Goal: Task Accomplishment & Management: Complete application form

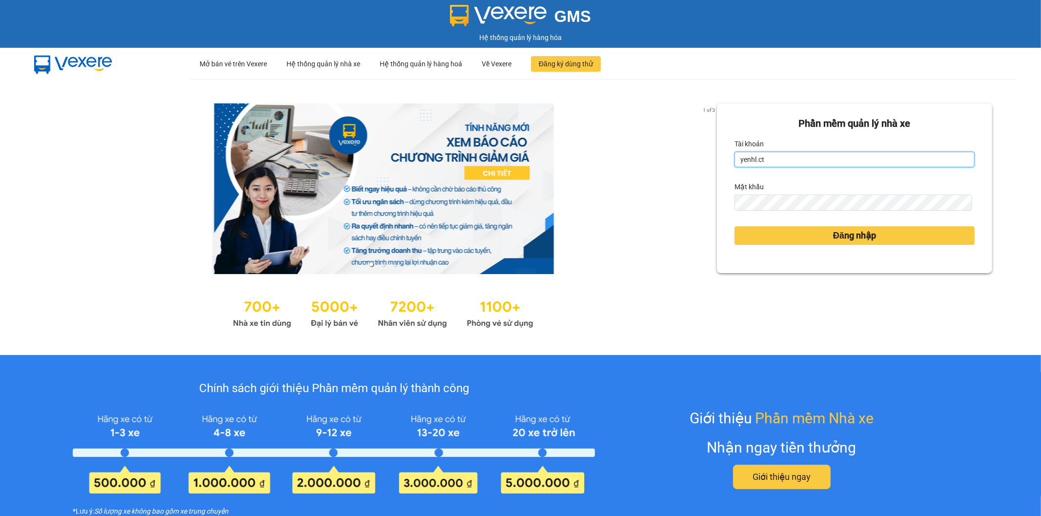
click at [784, 154] on input "yenhl.ct" at bounding box center [854, 160] width 240 height 16
type input "hienhl.ct"
click at [824, 236] on button "Đăng nhập" at bounding box center [854, 235] width 240 height 19
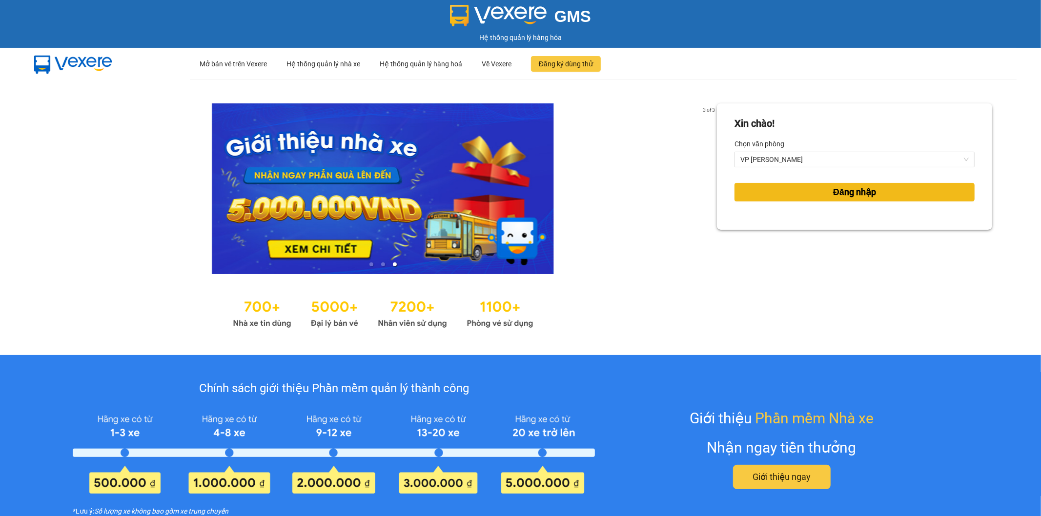
click at [784, 192] on button "Đăng nhập" at bounding box center [854, 192] width 240 height 19
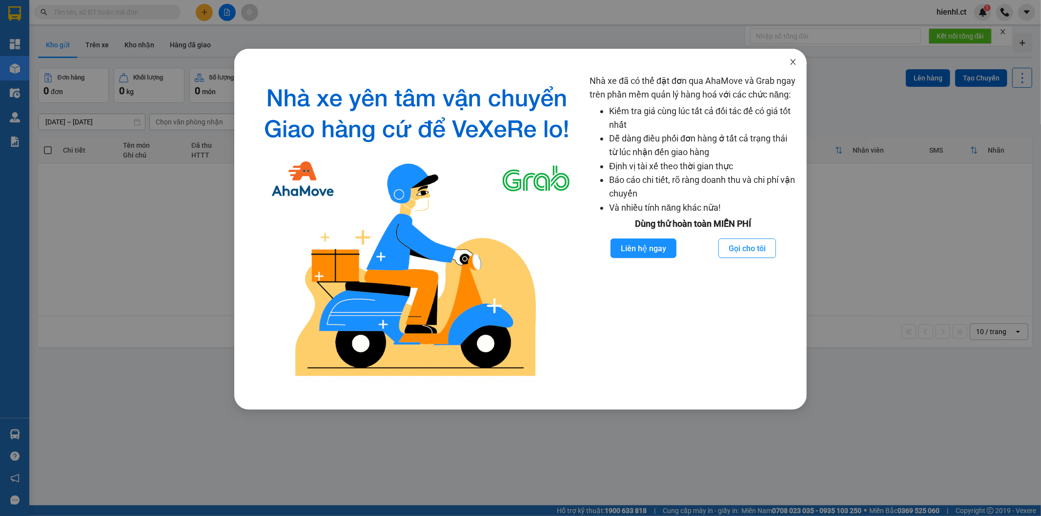
click at [793, 61] on icon "close" at bounding box center [793, 62] width 8 height 8
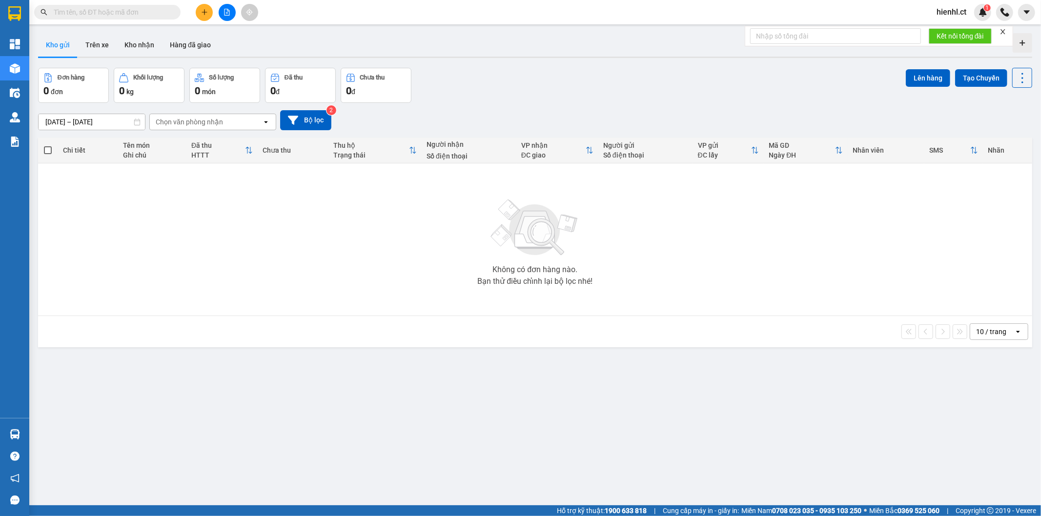
click at [94, 9] on input "text" at bounding box center [111, 12] width 115 height 11
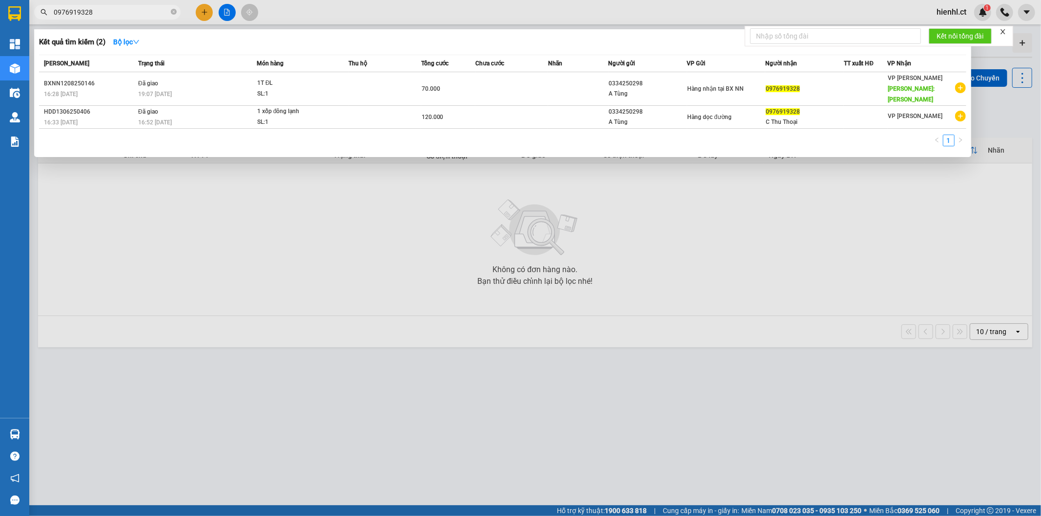
type input "0976919328"
click at [206, 7] on div at bounding box center [520, 258] width 1041 height 516
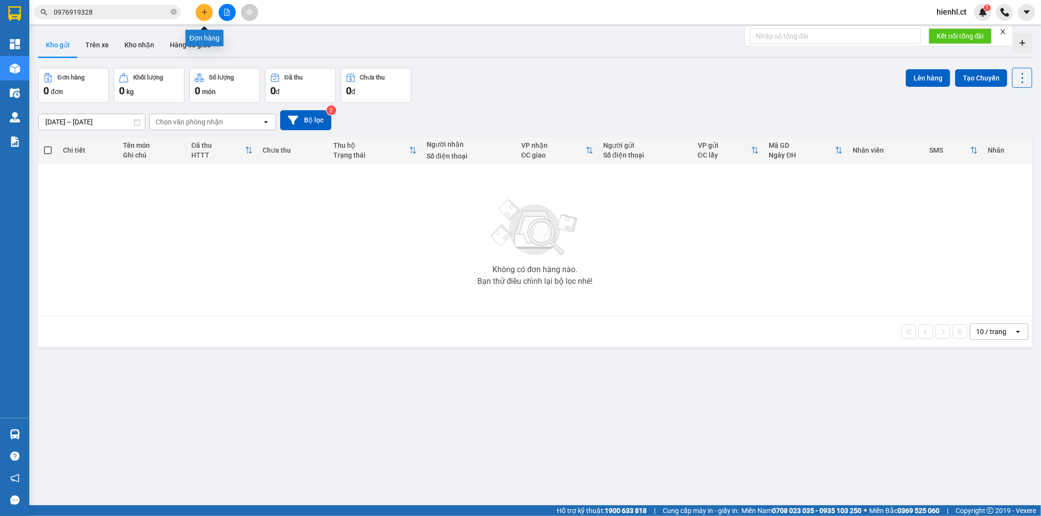
click at [202, 11] on icon "plus" at bounding box center [204, 12] width 7 height 7
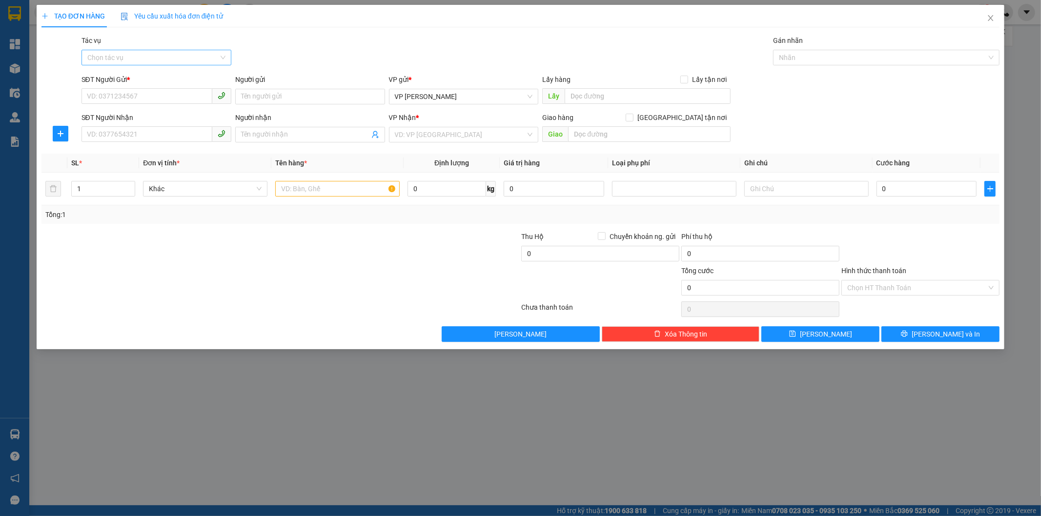
click at [124, 56] on input "Tác vụ" at bounding box center [152, 57] width 131 height 15
click at [158, 93] on div "Nhập hàng kho nhận" at bounding box center [156, 92] width 138 height 11
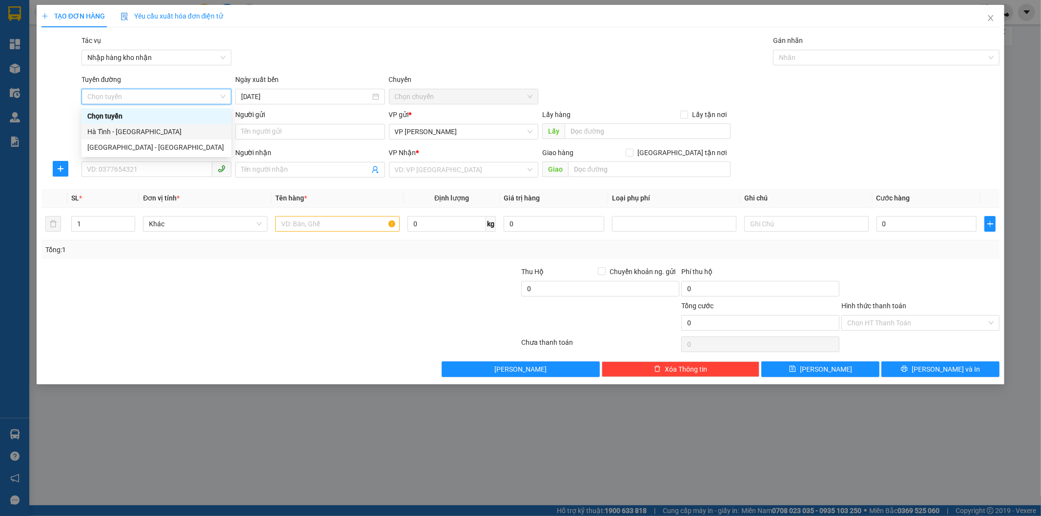
click at [143, 133] on div "Hà Tĩnh - [GEOGRAPHIC_DATA]" at bounding box center [156, 131] width 138 height 11
type input "[DATE]"
click at [454, 91] on span "06:00 - 38H-048.28" at bounding box center [464, 96] width 138 height 15
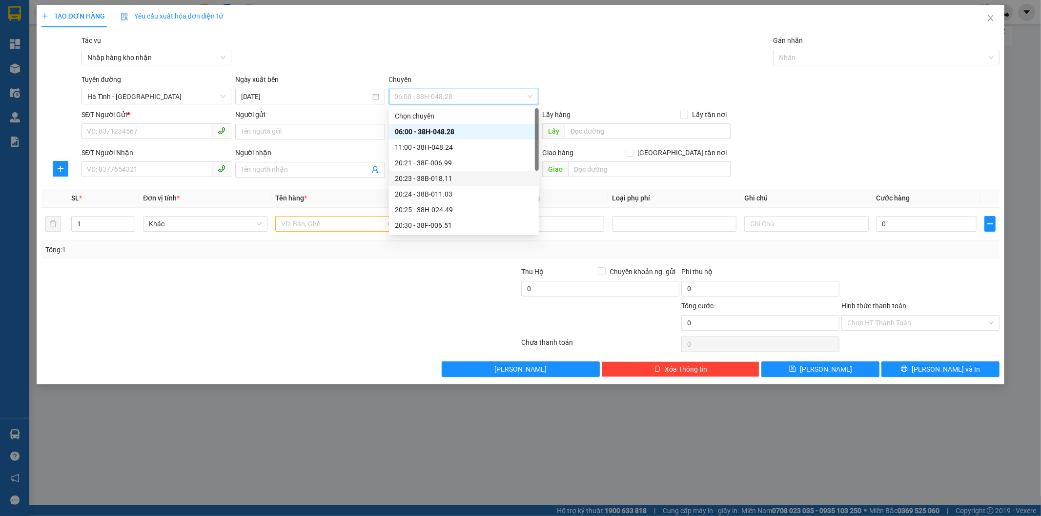
click at [445, 177] on div "20:23 - 38B-018.11" at bounding box center [464, 178] width 138 height 11
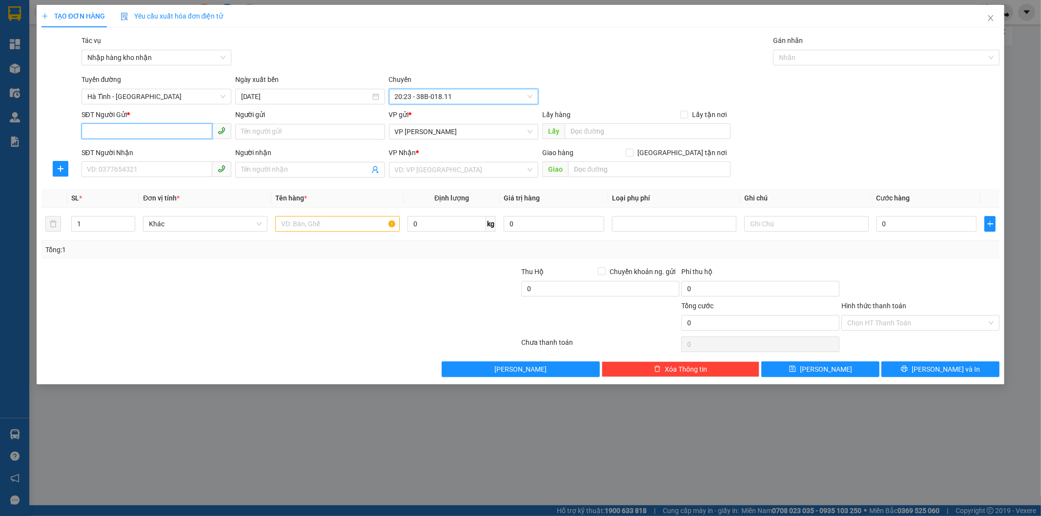
click at [147, 128] on input "SĐT Người Gửi *" at bounding box center [146, 131] width 131 height 16
click at [95, 129] on input "SĐT Người Gửi *" at bounding box center [146, 131] width 131 height 16
type input "0334250298"
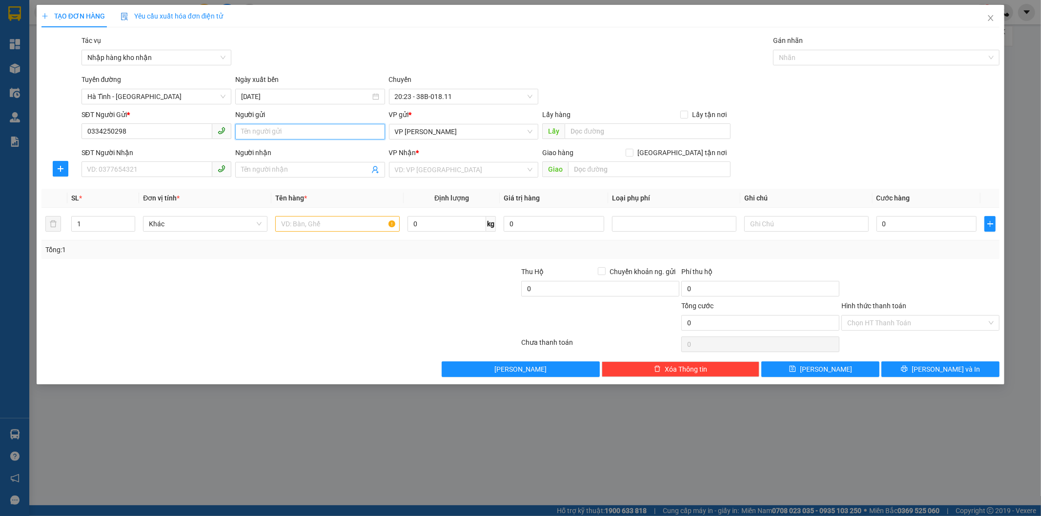
click at [283, 128] on input "Người gửi" at bounding box center [310, 132] width 150 height 16
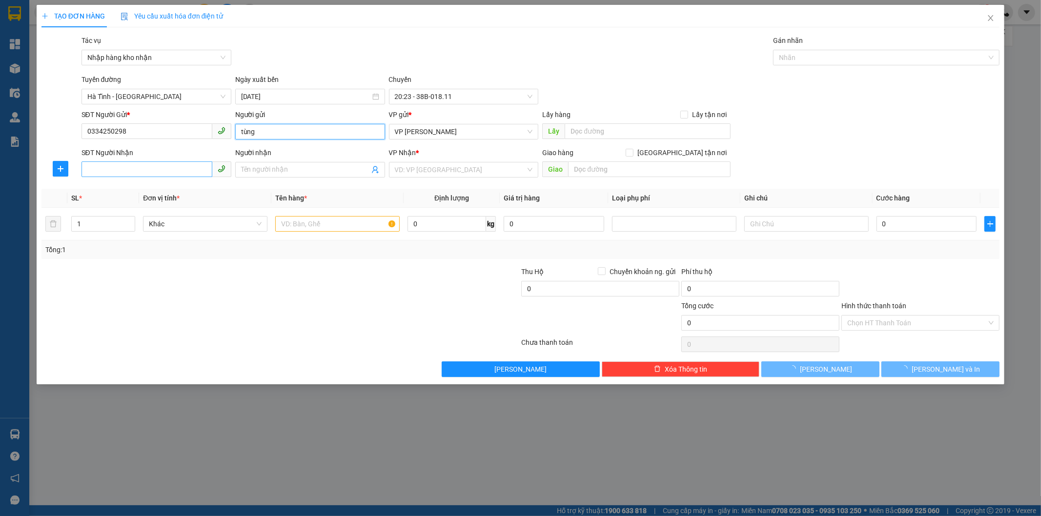
type input "tùng"
click at [177, 177] on input "SĐT Người Nhận" at bounding box center [146, 170] width 131 height 16
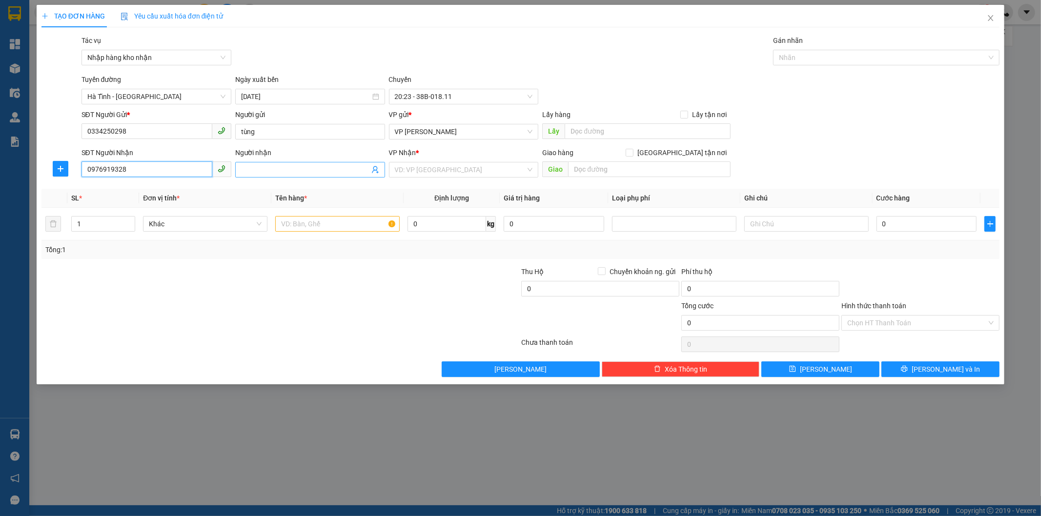
type input "0976919328"
click at [261, 173] on input "Người nhận" at bounding box center [305, 169] width 128 height 11
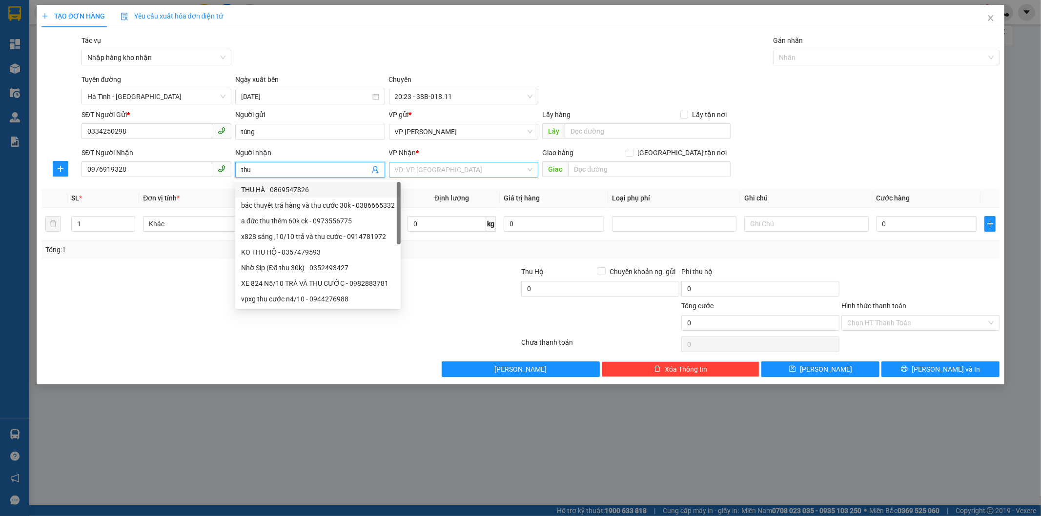
type input "thu"
click at [426, 166] on input "search" at bounding box center [460, 169] width 131 height 15
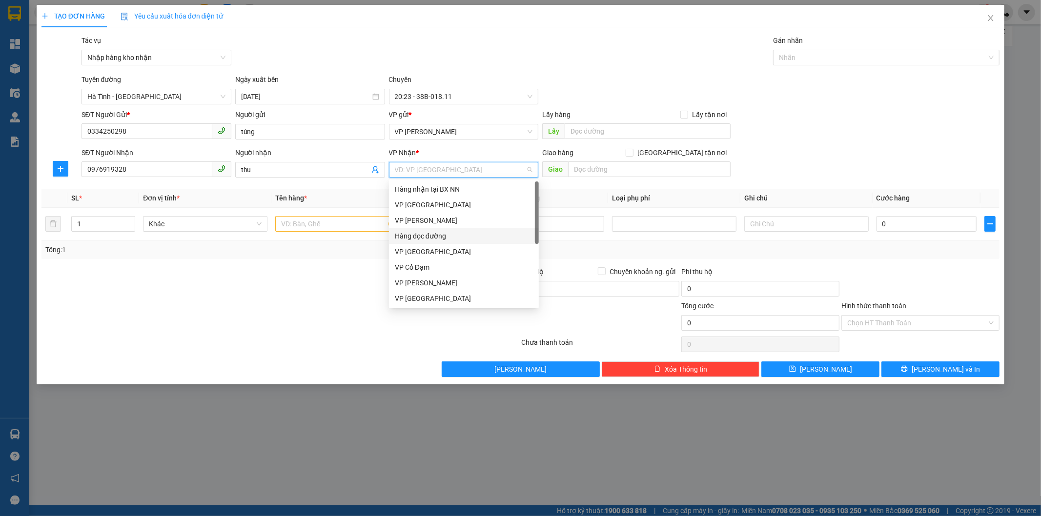
scroll to position [31, 0]
click at [425, 285] on div "VP [PERSON_NAME]" at bounding box center [464, 283] width 138 height 11
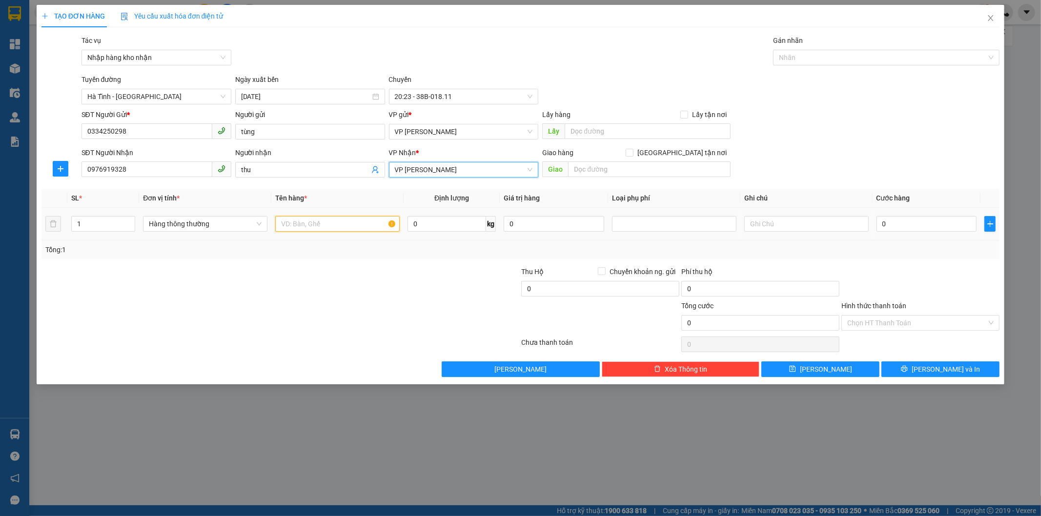
click at [306, 226] on input "text" at bounding box center [337, 224] width 124 height 16
type input "1 xốp đlanh"
click at [890, 226] on input "0" at bounding box center [926, 224] width 101 height 16
type input "1"
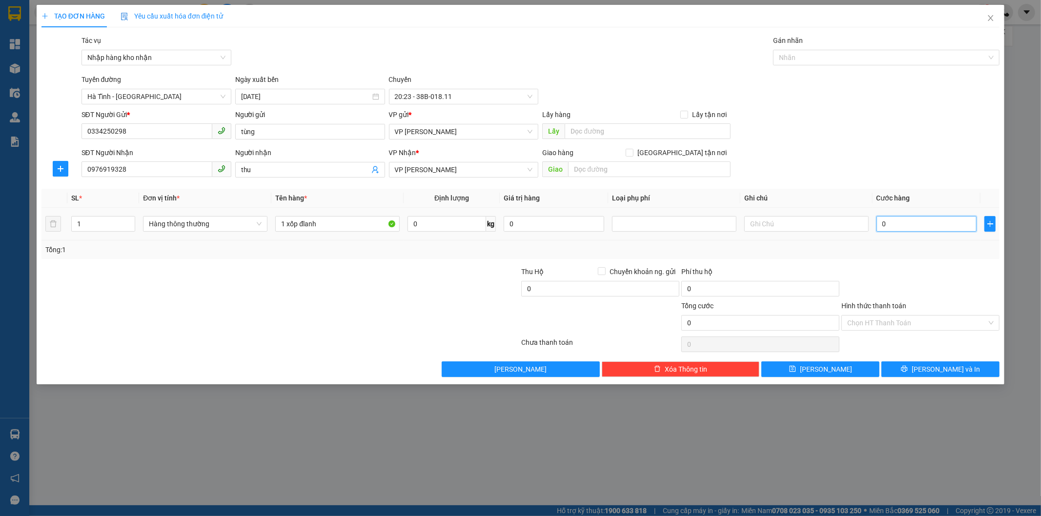
type input "1"
type input "10"
type input "100"
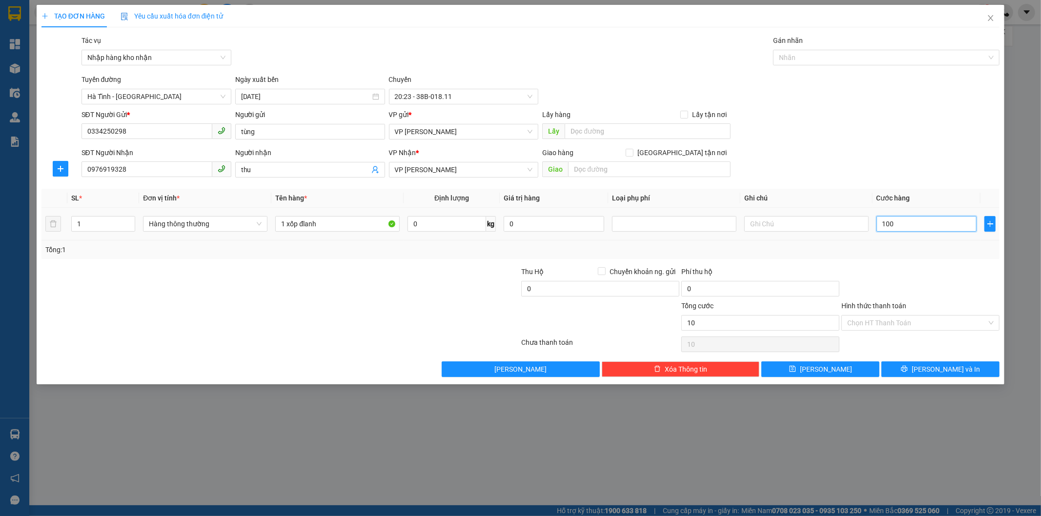
type input "100"
type input "1.000"
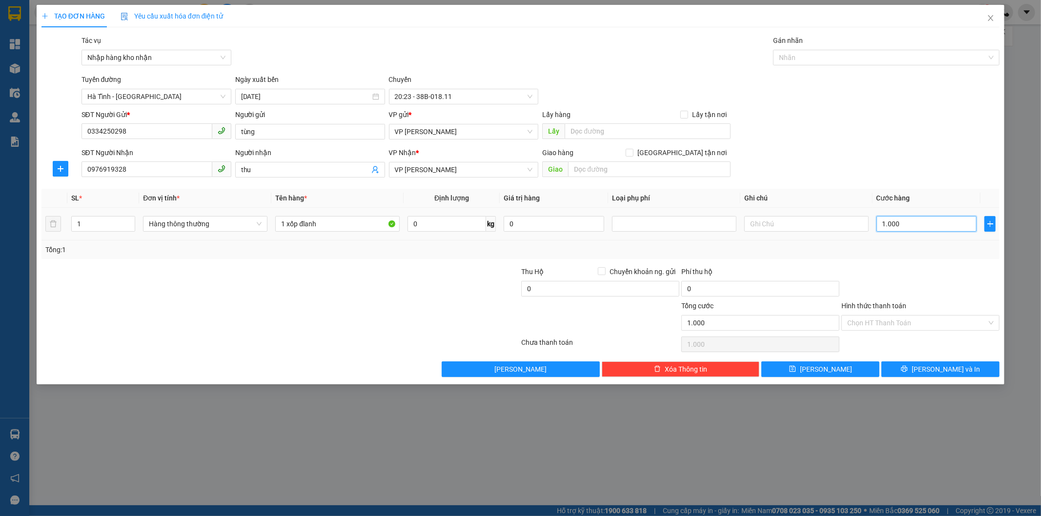
type input "10.000"
type input "100.000"
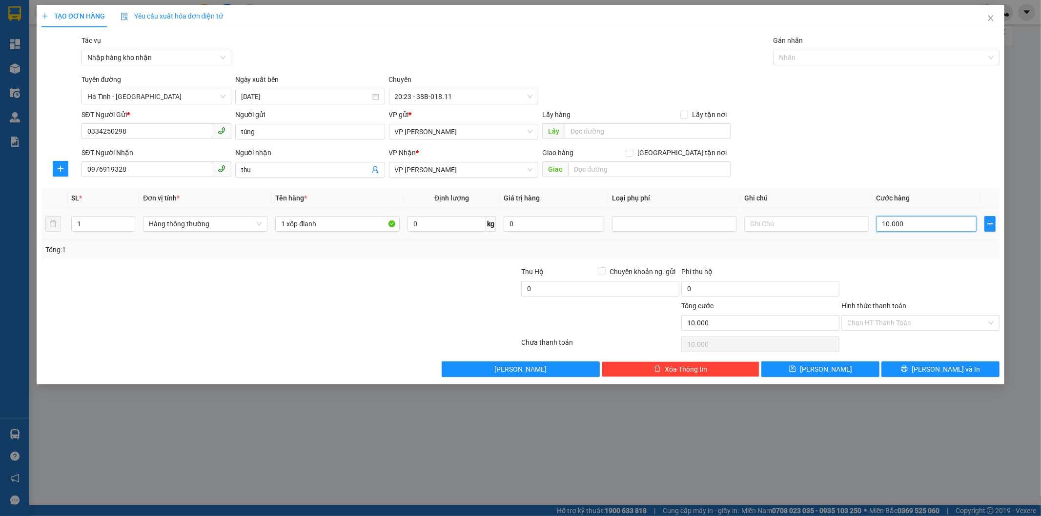
type input "100.000"
click at [877, 321] on input "Hình thức thanh toán" at bounding box center [917, 323] width 140 height 15
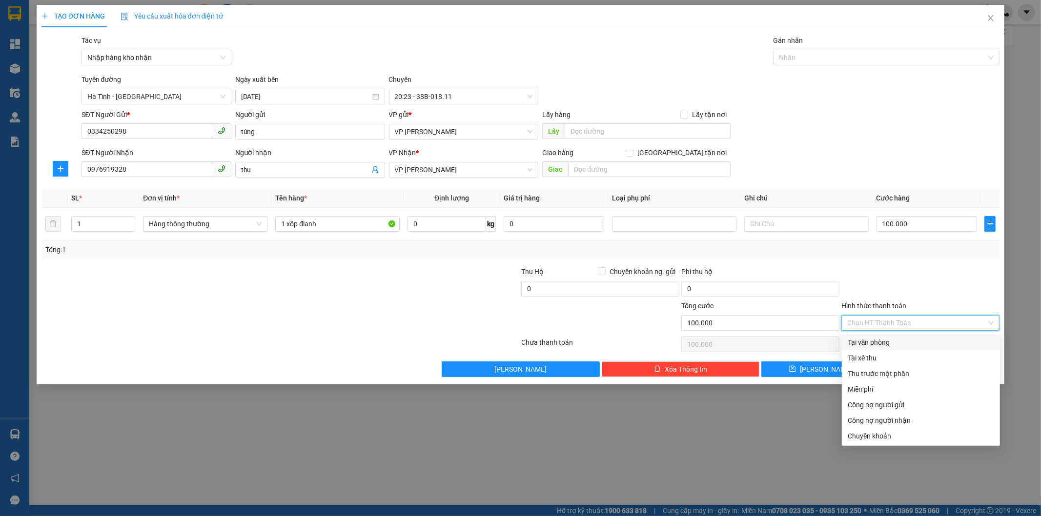
click at [887, 344] on div "Tại văn phòng" at bounding box center [921, 342] width 146 height 11
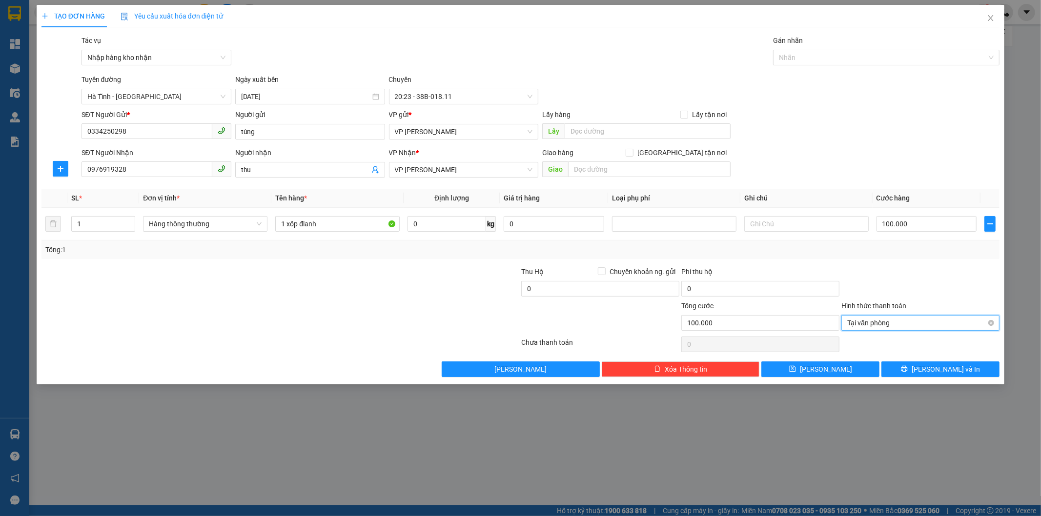
click at [901, 324] on span "Tại văn phòng" at bounding box center [920, 323] width 146 height 15
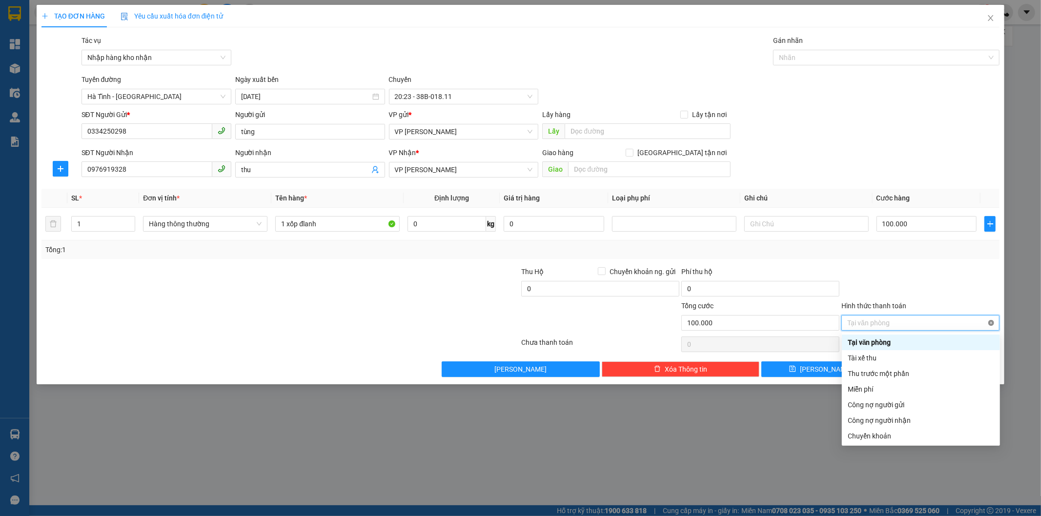
type input "100.000"
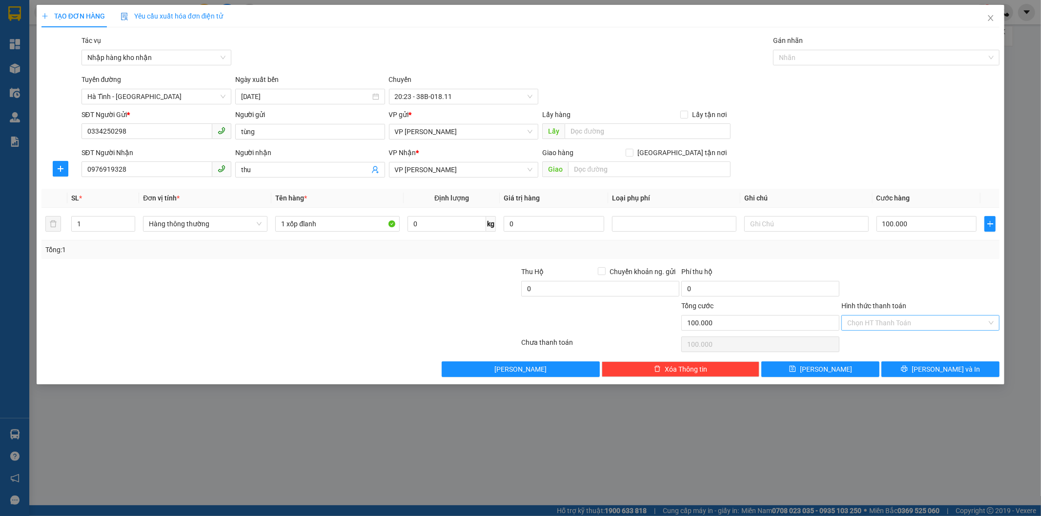
click at [790, 442] on div "TẠO ĐƠN HÀNG Yêu cầu xuất hóa đơn điện tử Transit Pickup Surcharge Ids Transit …" at bounding box center [520, 258] width 1041 height 516
click at [943, 366] on span "[PERSON_NAME] và In" at bounding box center [945, 369] width 68 height 11
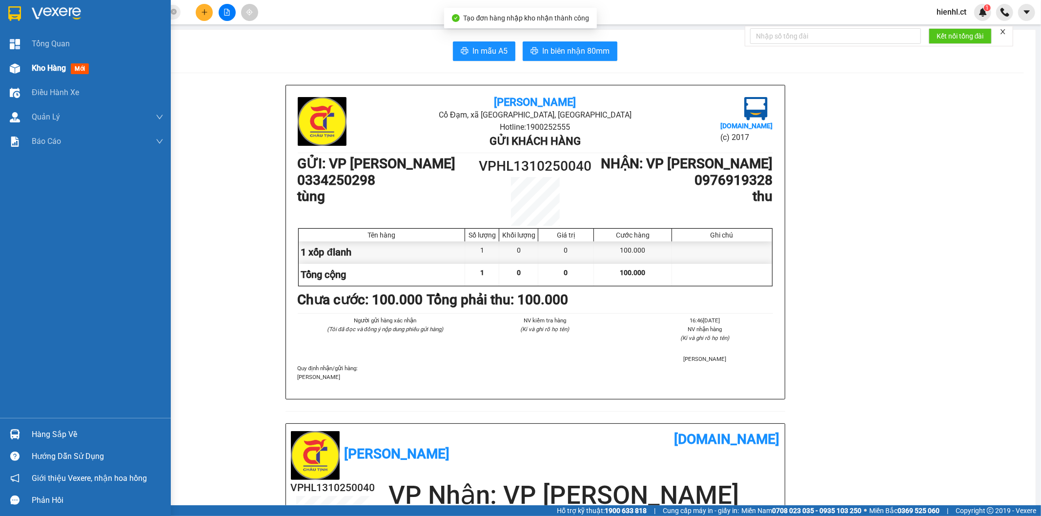
click at [11, 67] on img at bounding box center [15, 68] width 10 height 10
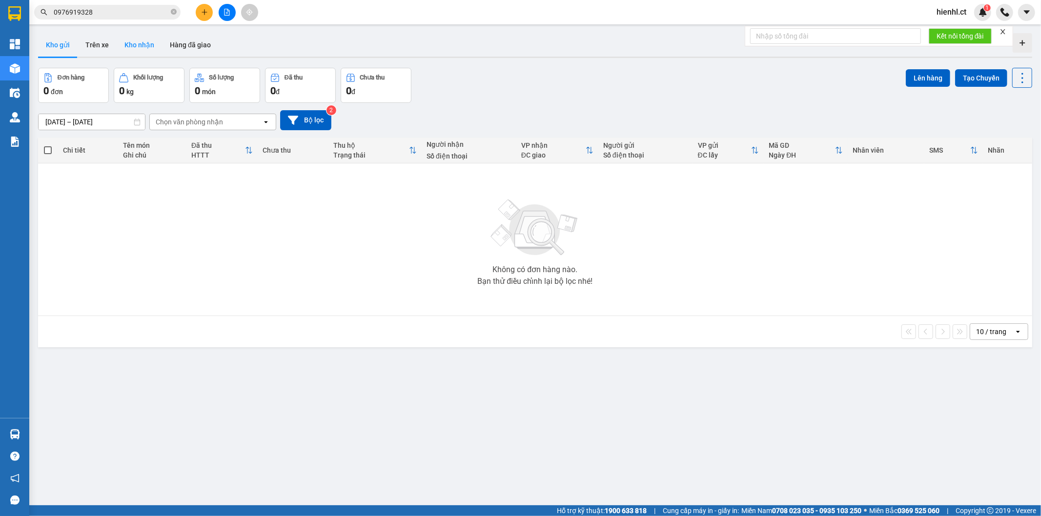
click at [138, 38] on button "Kho nhận" at bounding box center [139, 44] width 45 height 23
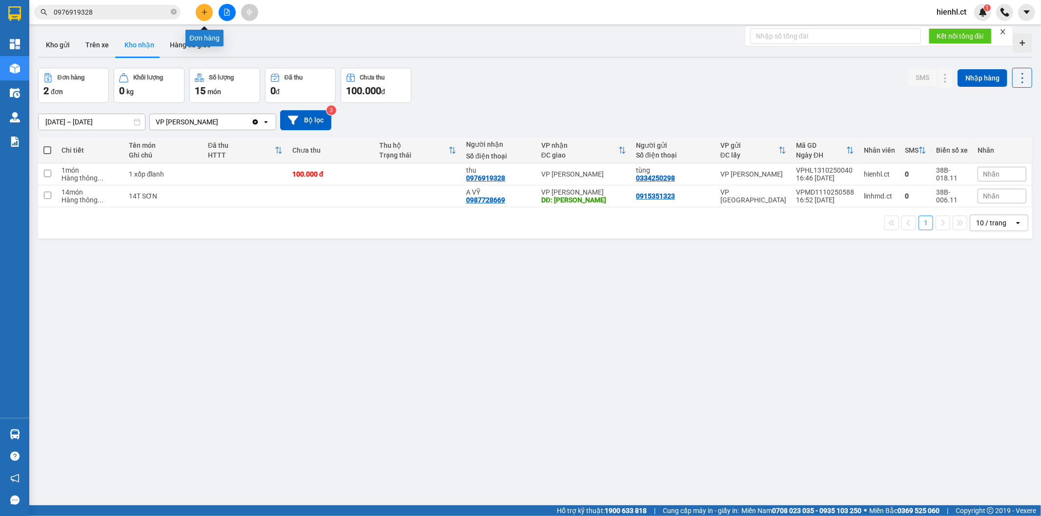
click at [204, 9] on icon "plus" at bounding box center [204, 12] width 7 height 7
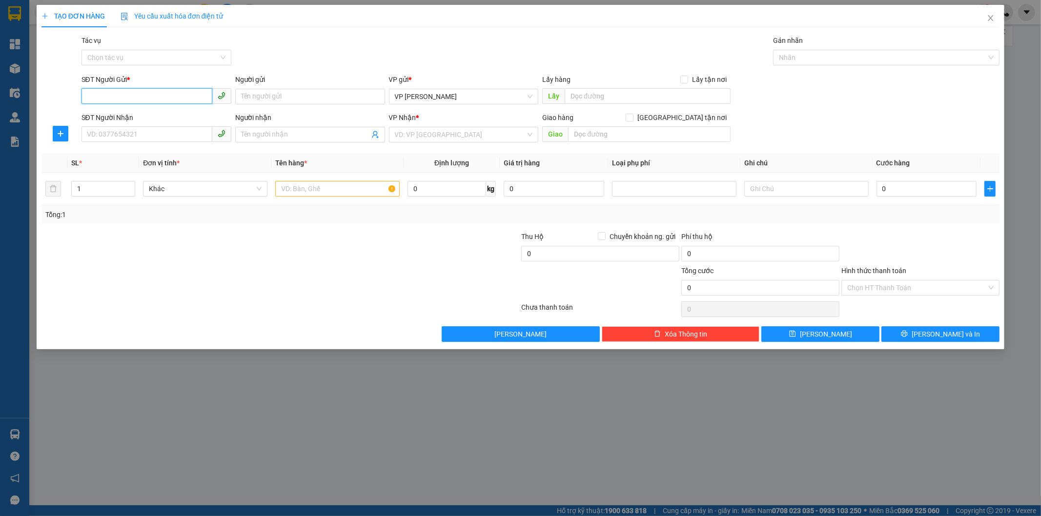
click at [140, 95] on input "SĐT Người Gửi *" at bounding box center [146, 96] width 131 height 16
type input "0396866109"
click at [275, 91] on input "Người gửi" at bounding box center [310, 97] width 150 height 16
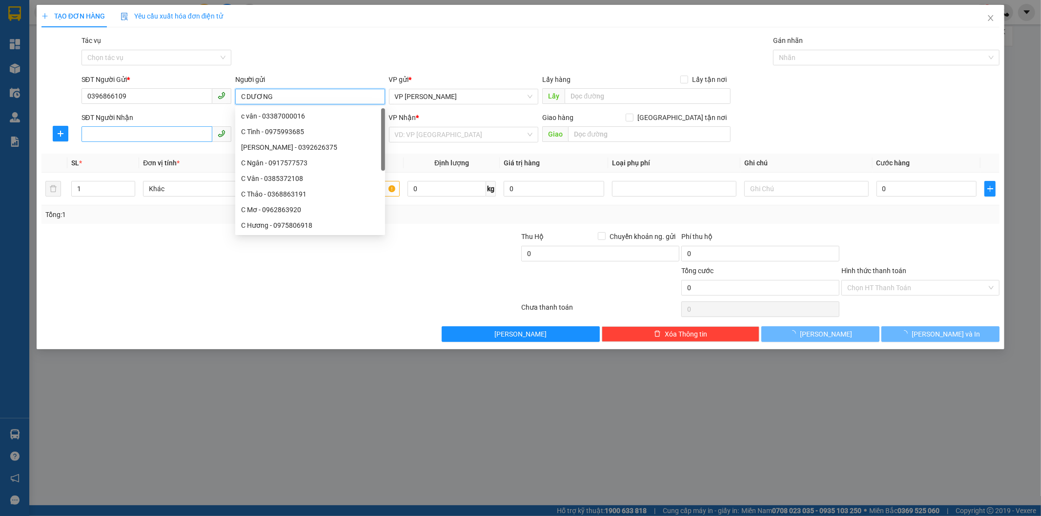
type input "C DƯƠNG"
click at [125, 134] on input "SĐT Người Nhận" at bounding box center [146, 134] width 131 height 16
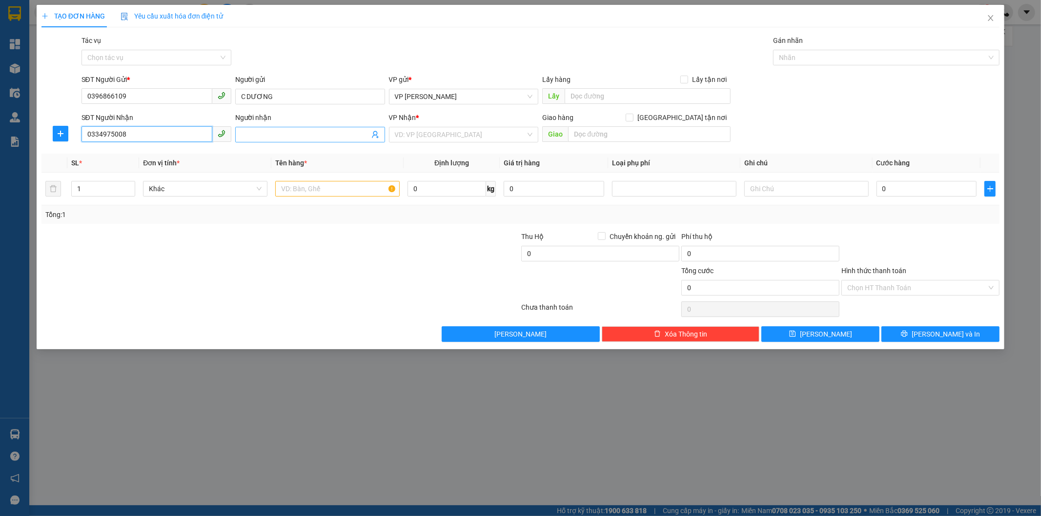
type input "0334975008"
click at [251, 137] on input "Người nhận" at bounding box center [305, 134] width 128 height 11
type input "C NGA"
click at [443, 134] on input "search" at bounding box center [460, 134] width 131 height 15
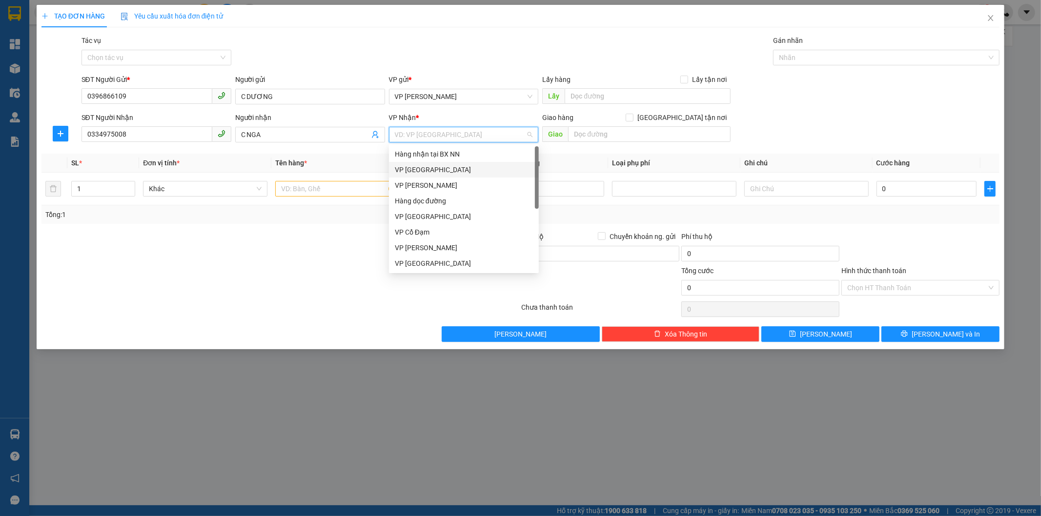
click at [438, 166] on div "VP [GEOGRAPHIC_DATA]" at bounding box center [464, 169] width 138 height 11
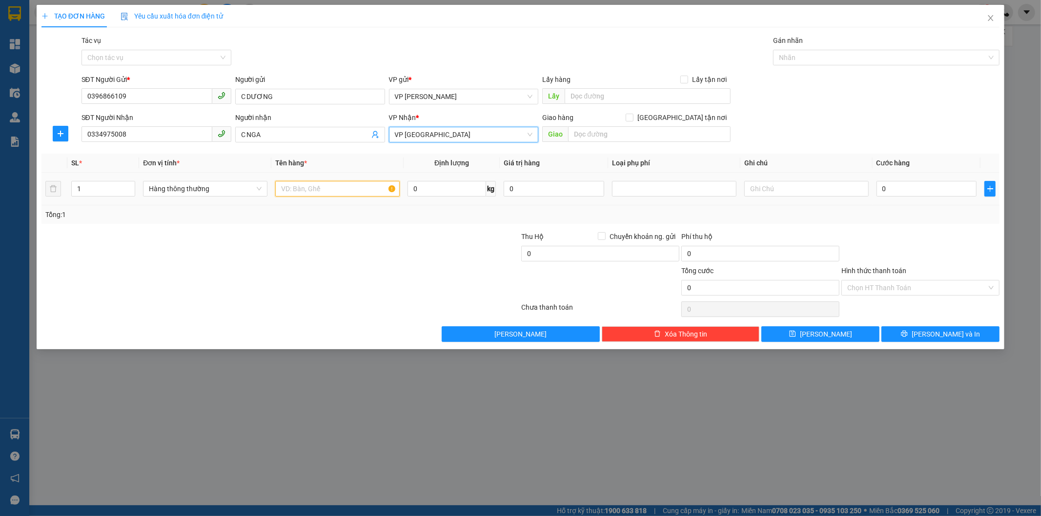
click at [301, 190] on input "text" at bounding box center [337, 189] width 124 height 16
type input "1 GIẤY RAU CỦ"
click at [888, 190] on input "0" at bounding box center [926, 189] width 101 height 16
type input "05"
type input "5"
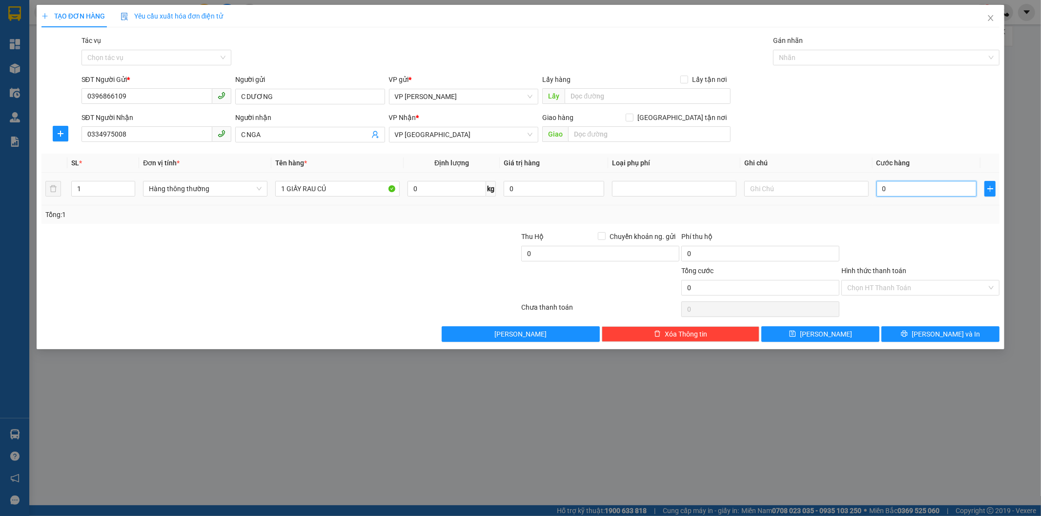
type input "5"
type input "050"
type input "50"
type input "0.500"
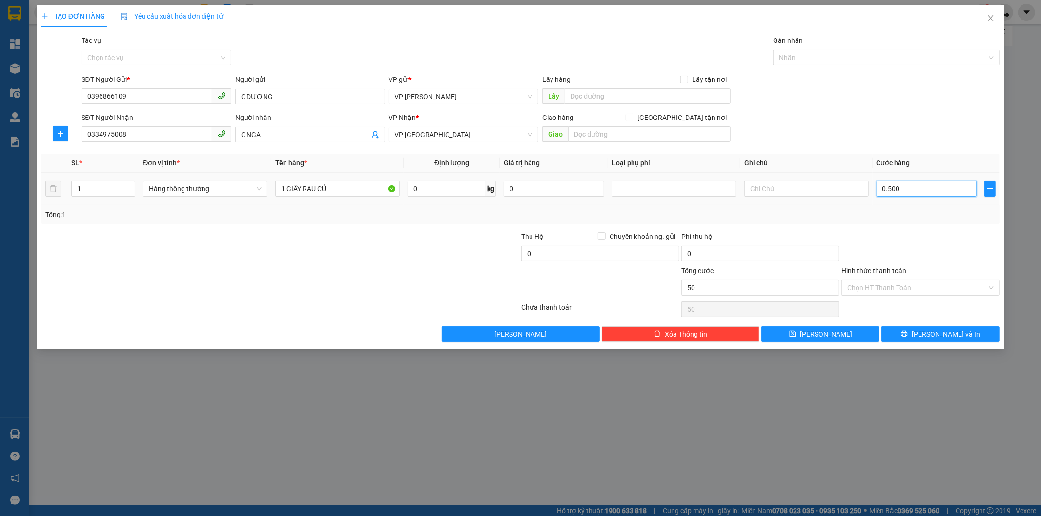
type input "500"
type input "05.000"
type input "5.000"
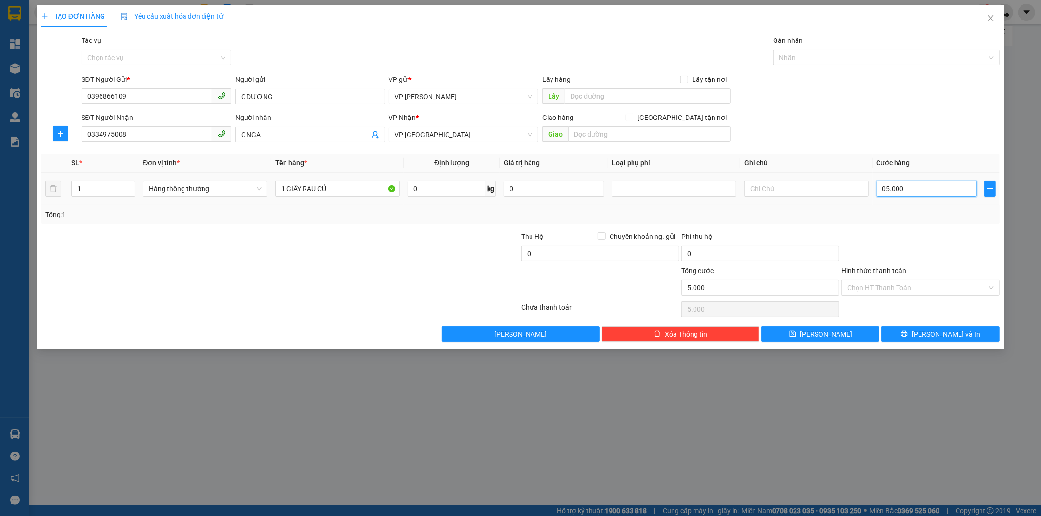
type input "050.000"
type input "50.000"
click at [888, 190] on input "050.000" at bounding box center [926, 189] width 101 height 16
click at [881, 189] on input "050.000" at bounding box center [926, 189] width 101 height 16
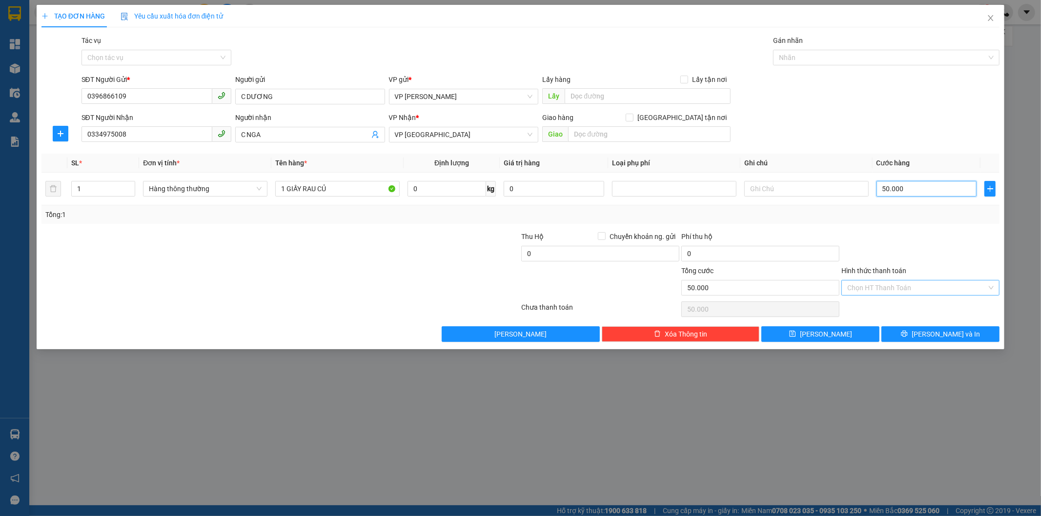
type input "50.000"
click at [891, 289] on input "Hình thức thanh toán" at bounding box center [917, 288] width 140 height 15
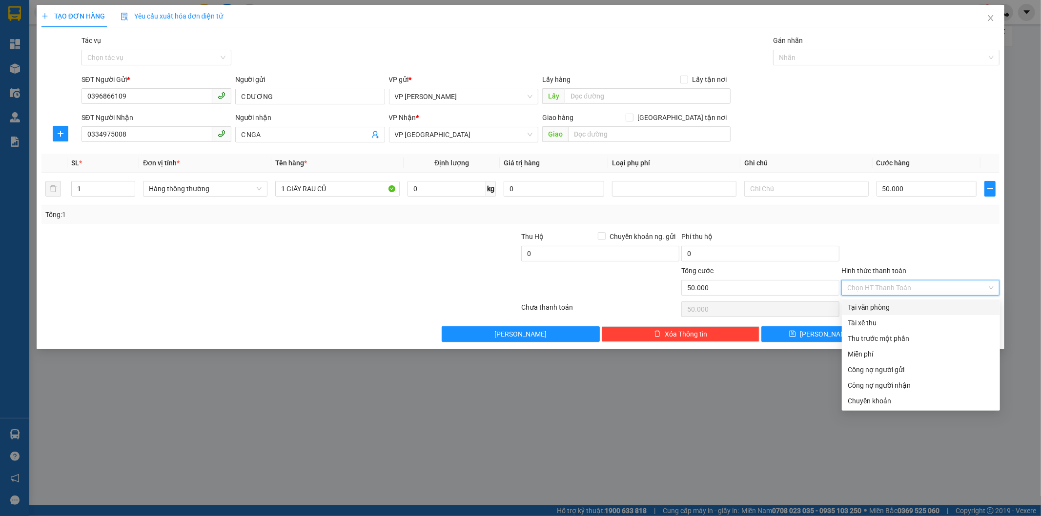
click at [897, 304] on div "Tại văn phòng" at bounding box center [921, 307] width 146 height 11
type input "0"
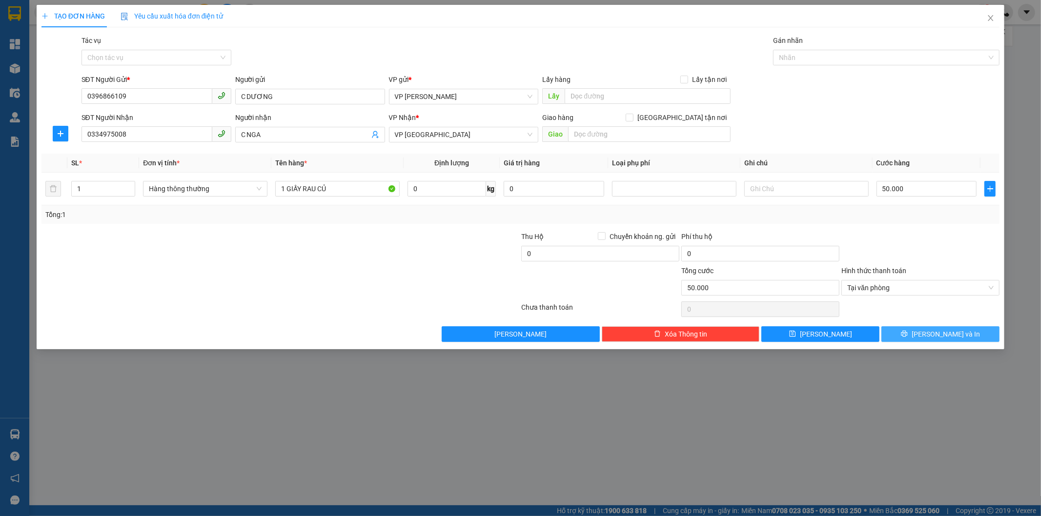
click at [939, 333] on span "[PERSON_NAME] và In" at bounding box center [945, 334] width 68 height 11
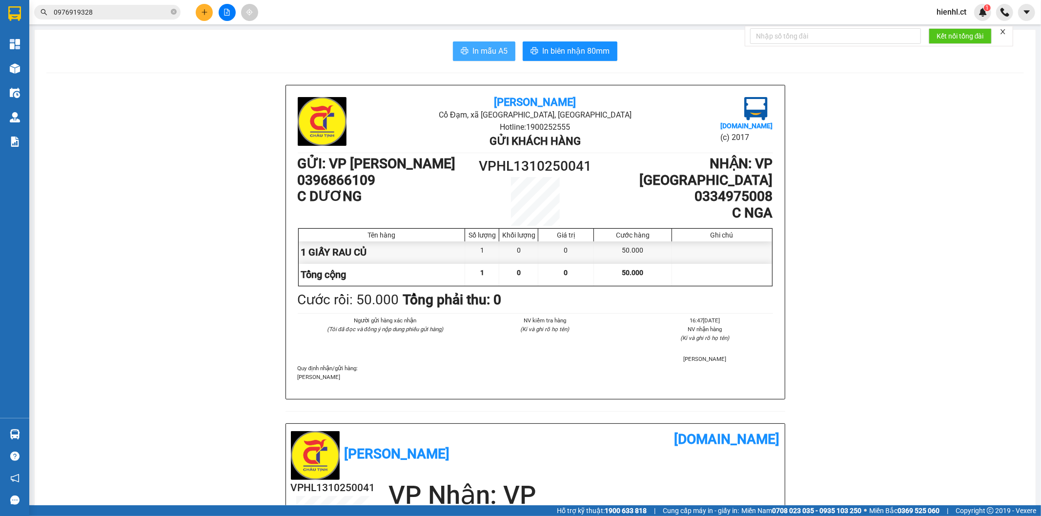
click at [491, 51] on span "In mẫu A5" at bounding box center [489, 51] width 35 height 12
